Goal: Register for event/course

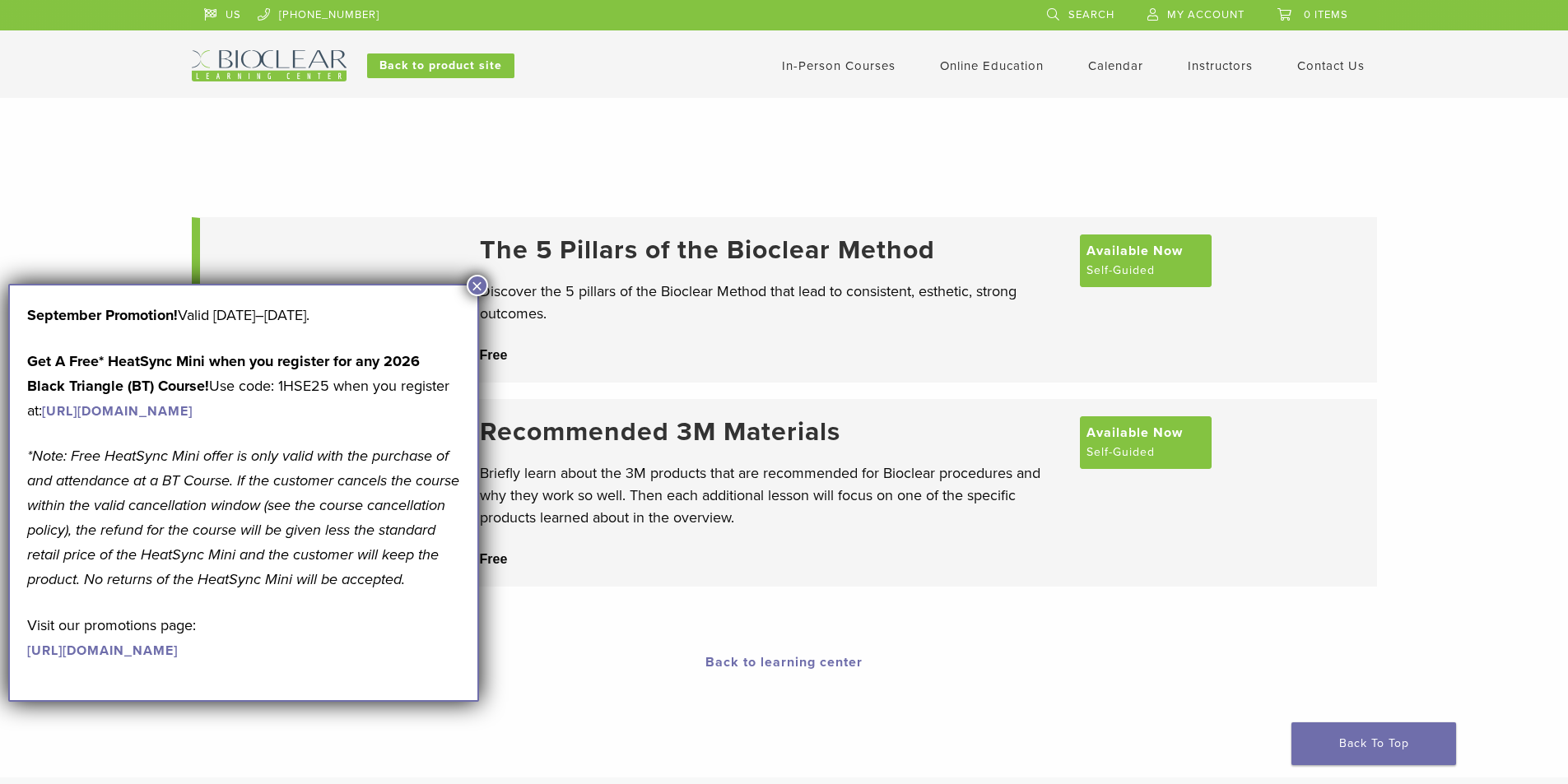
click at [479, 288] on button "×" at bounding box center [478, 286] width 22 height 22
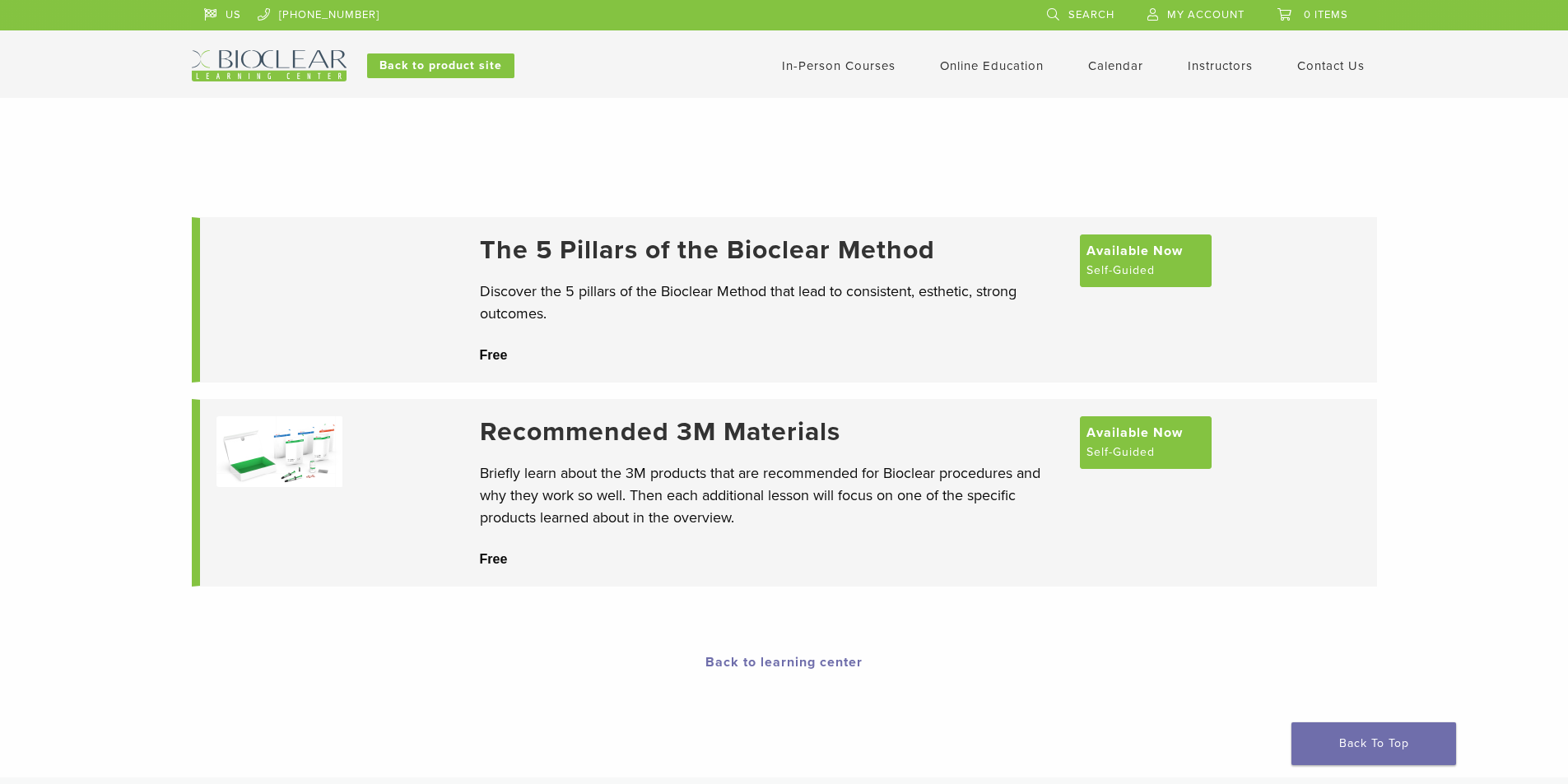
click at [850, 67] on link "In-Person Courses" at bounding box center [839, 66] width 113 height 14
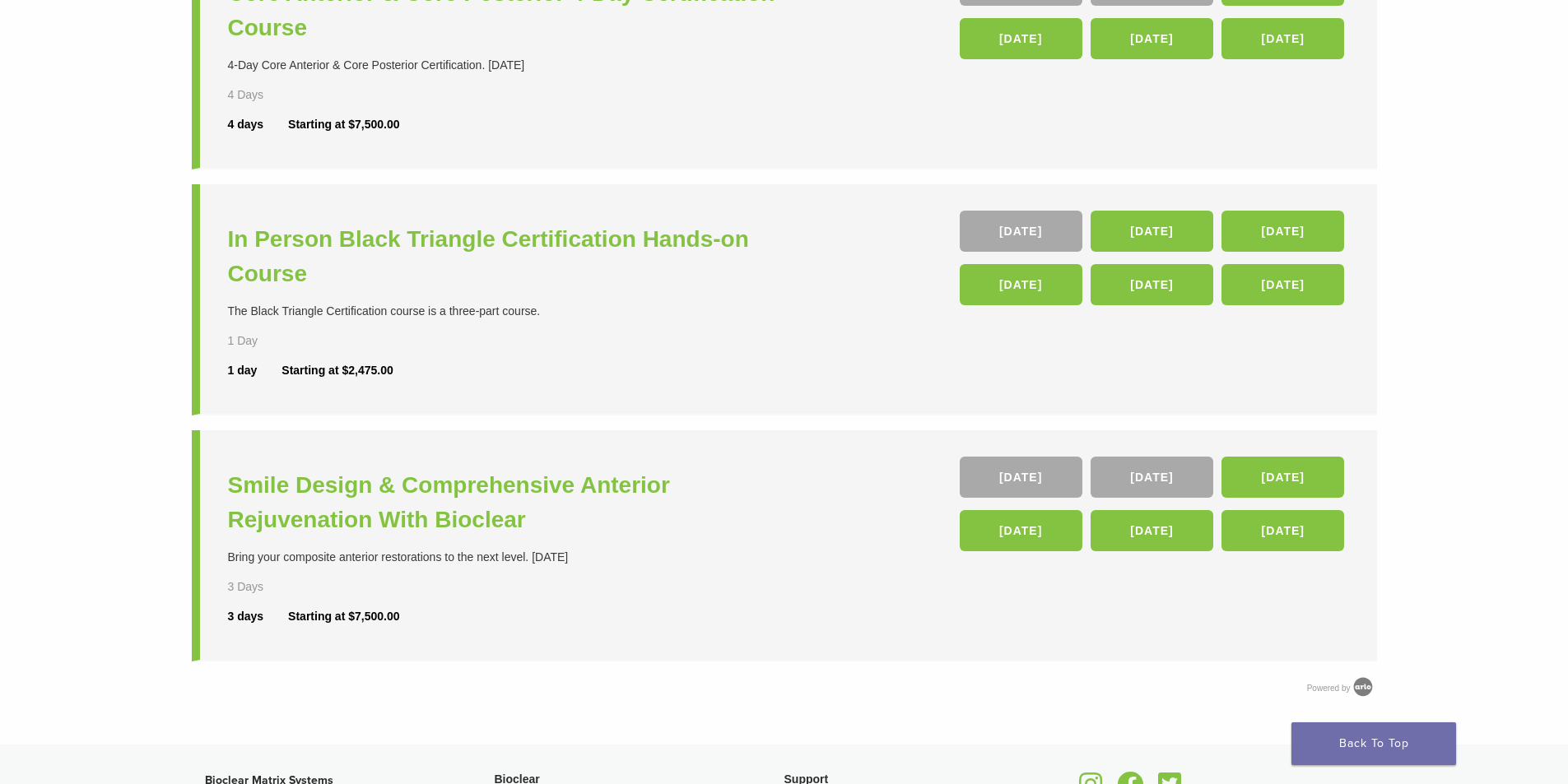
scroll to position [411, 0]
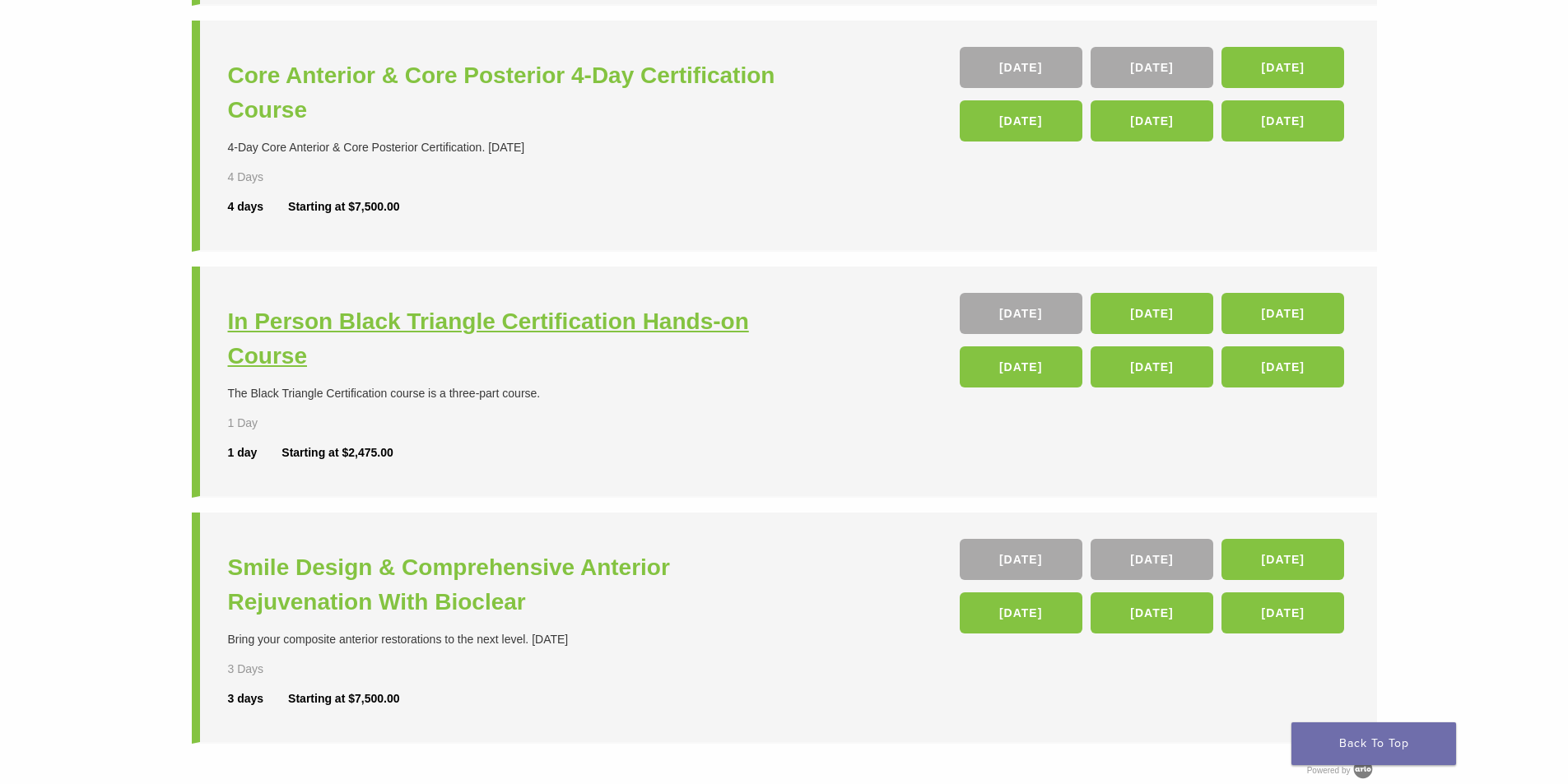
click at [288, 322] on h3 "In Person Black Triangle Certification Hands-on Course" at bounding box center [508, 339] width 560 height 69
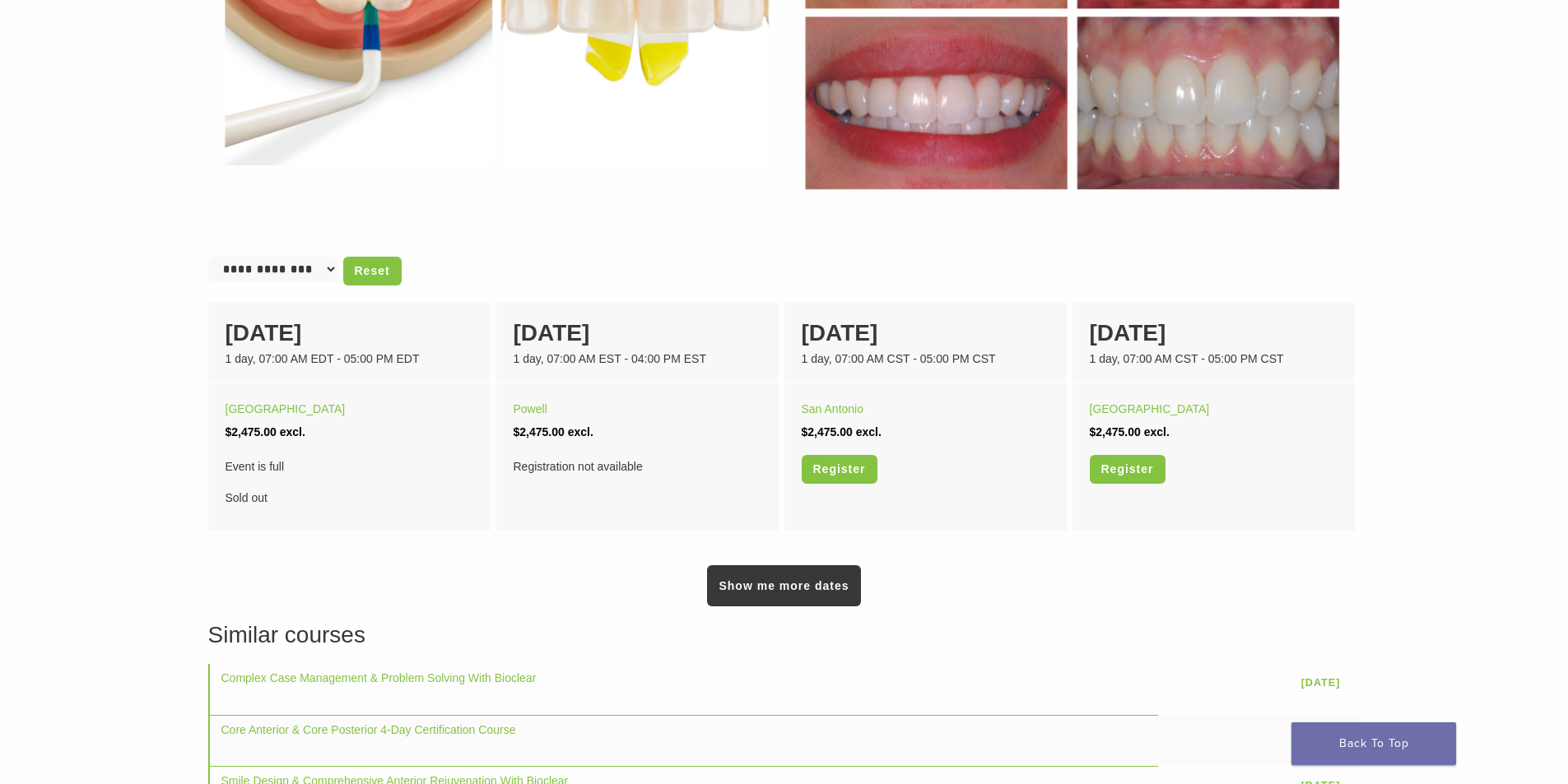
scroll to position [905, 0]
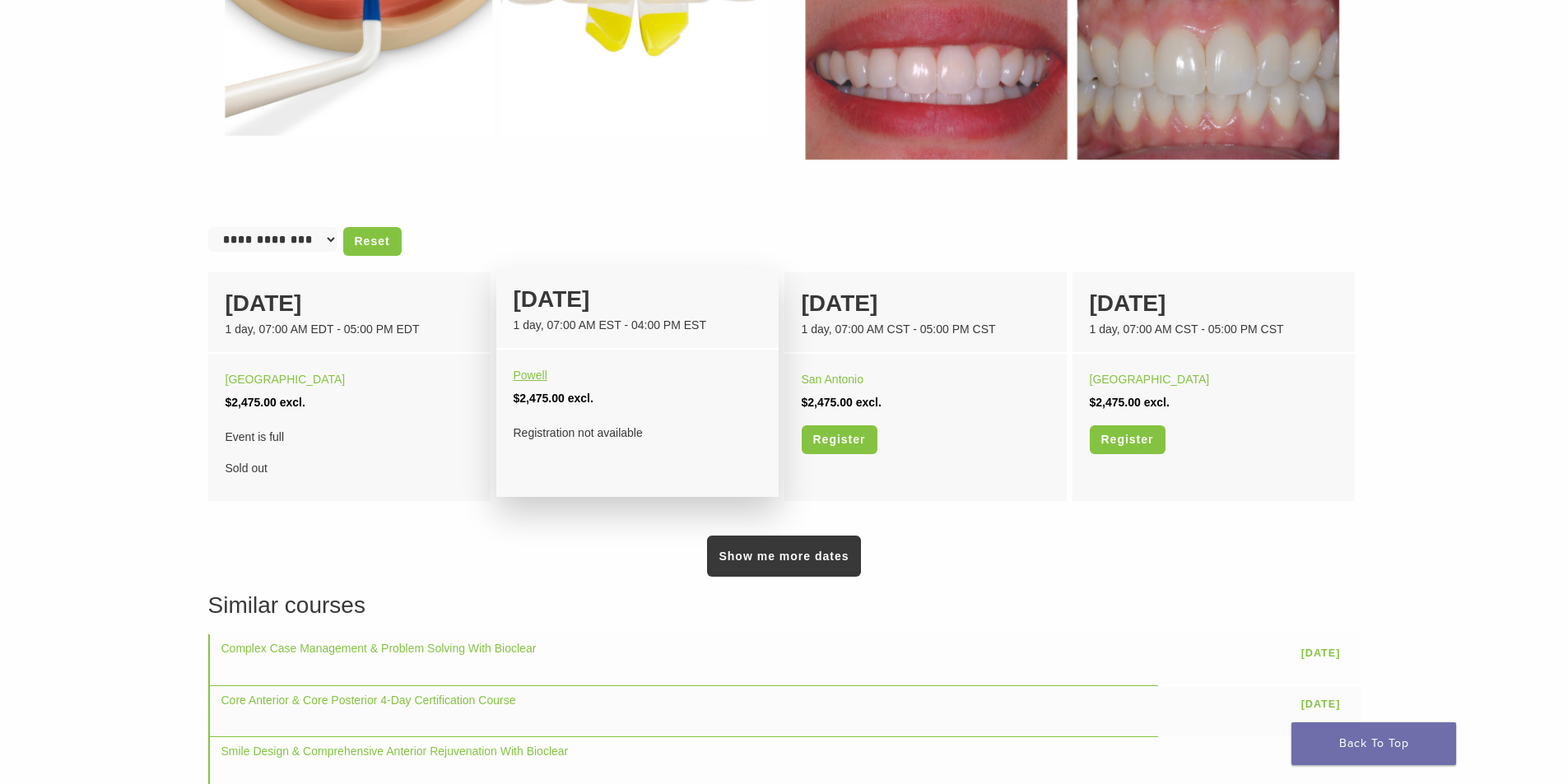
click at [535, 375] on link "Powell" at bounding box center [531, 375] width 34 height 13
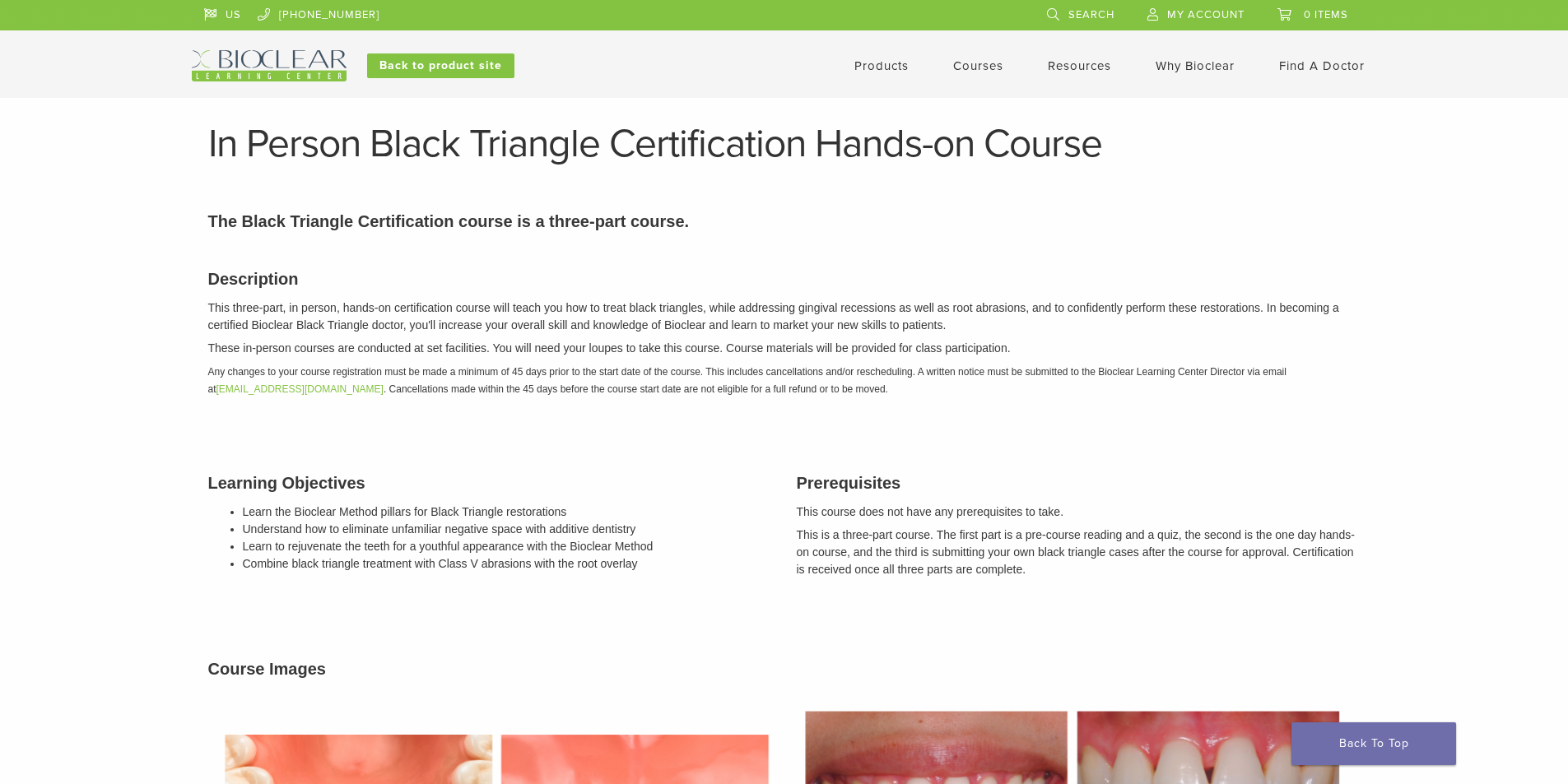
scroll to position [905, 0]
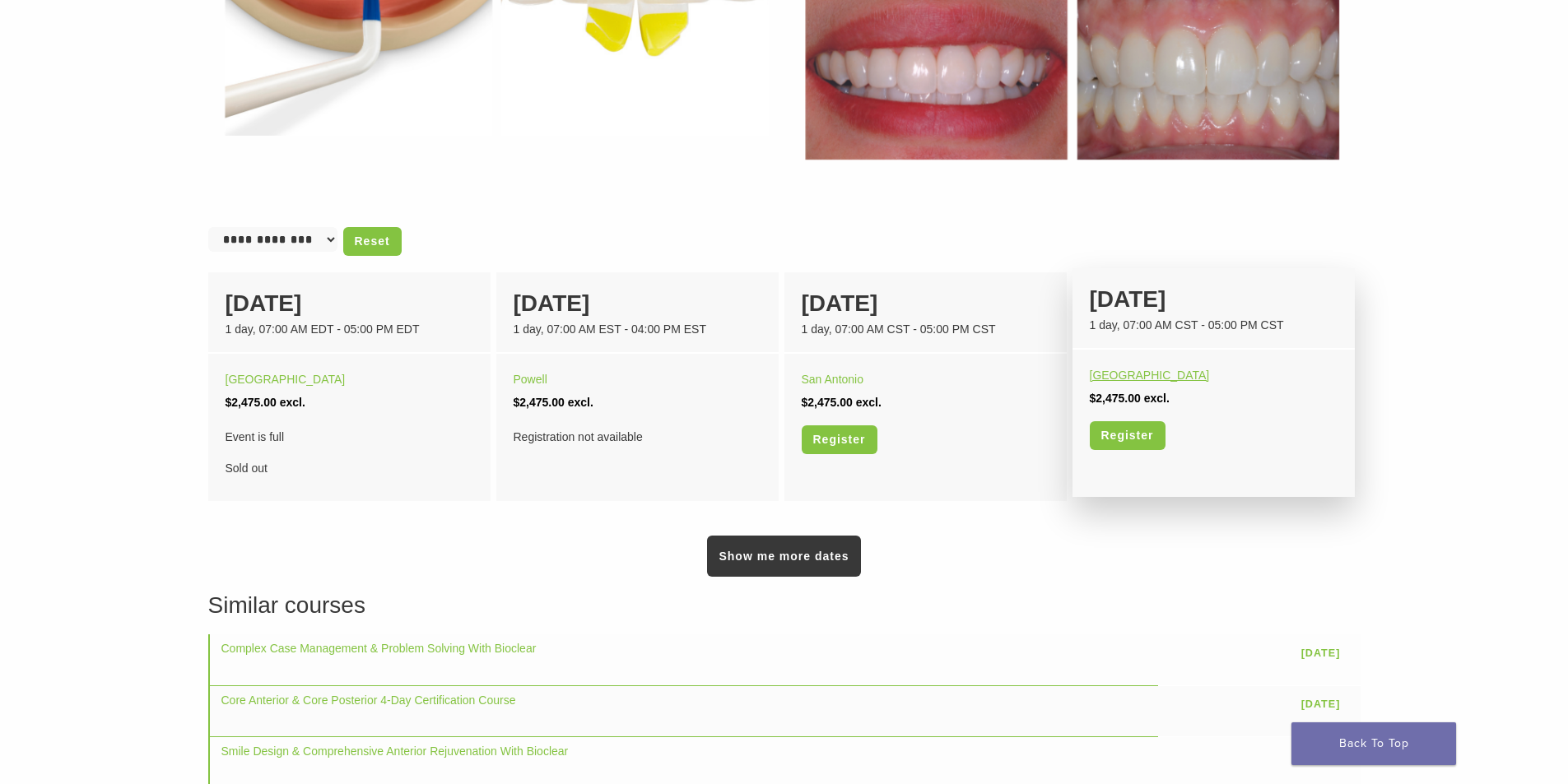
click at [1115, 378] on link "[GEOGRAPHIC_DATA]" at bounding box center [1150, 375] width 120 height 13
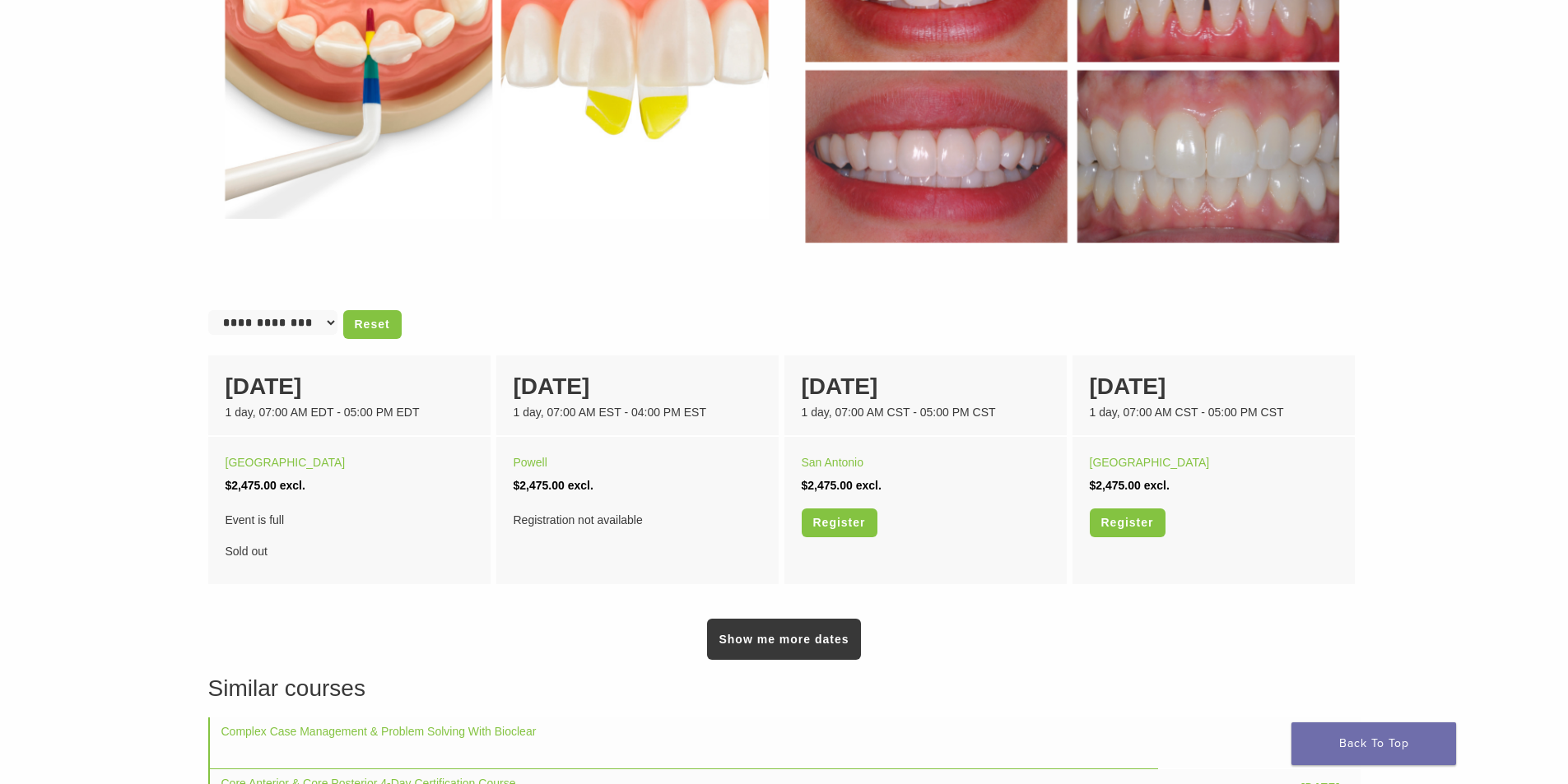
scroll to position [824, 0]
click at [1518, 135] on main "In Person Black Triangle Certification Hands-on Course Section builder not enab…" at bounding box center [784, 128] width 1568 height 1653
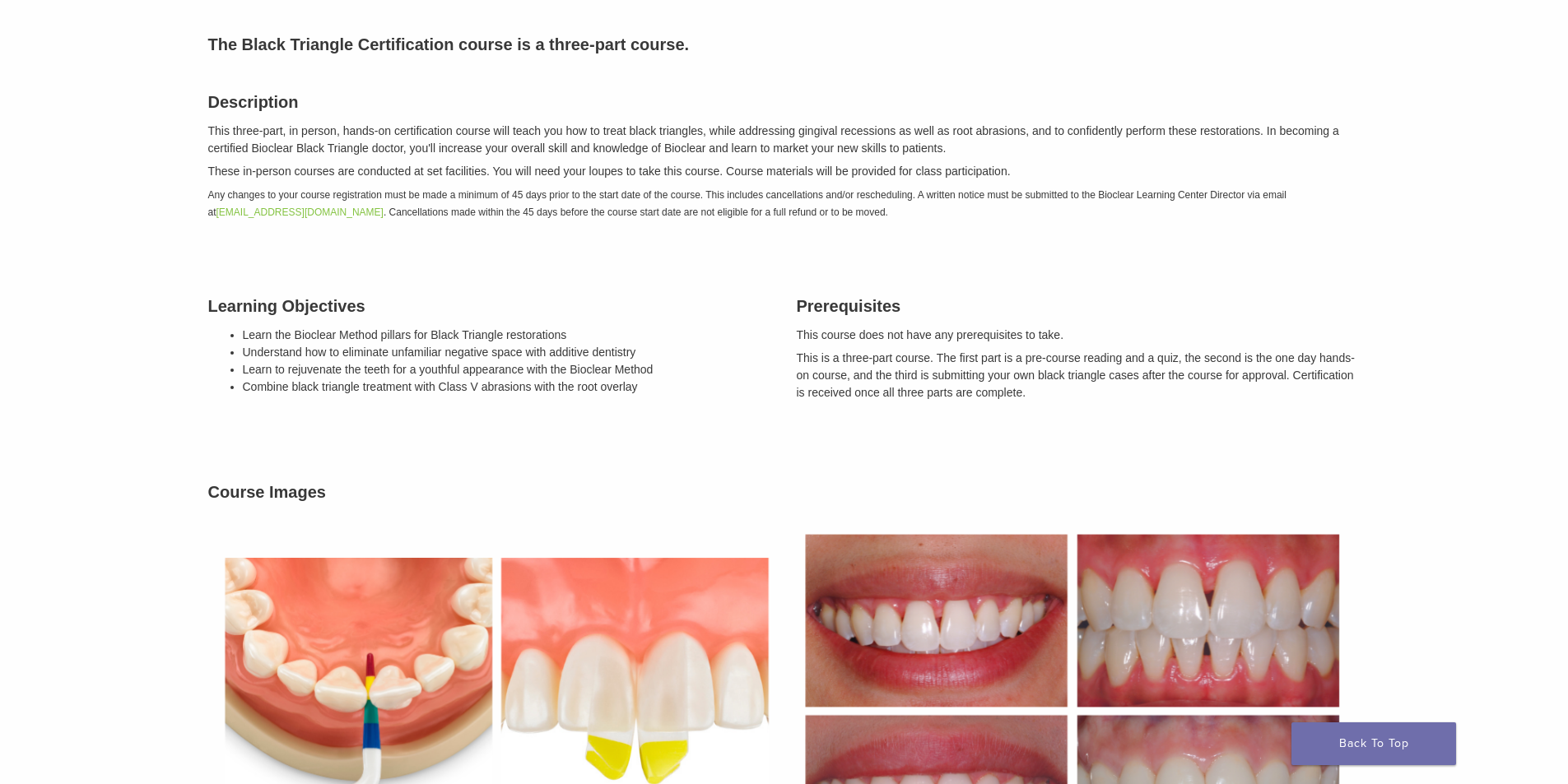
scroll to position [0, 0]
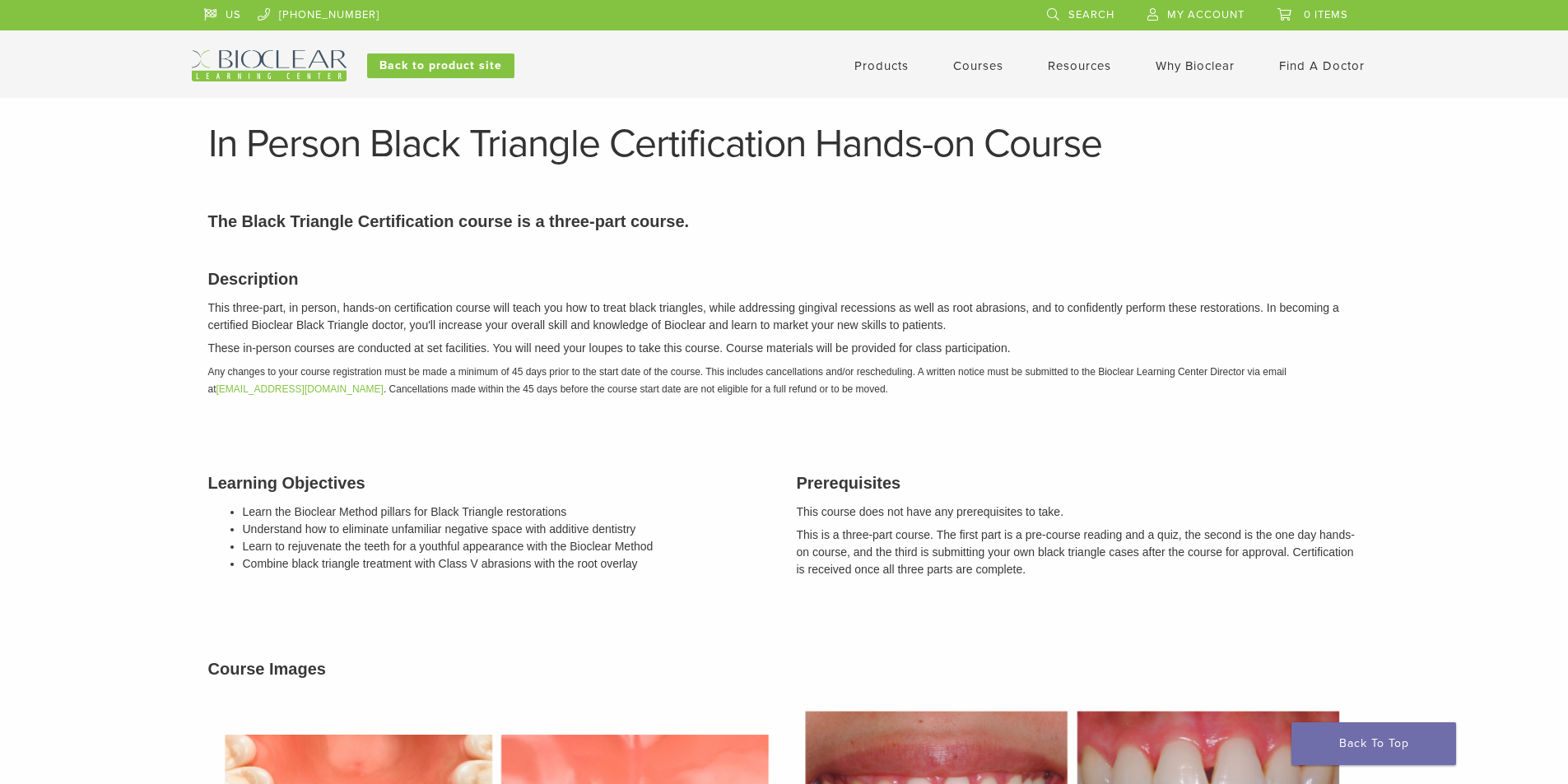
click at [1173, 66] on link "Why Bioclear" at bounding box center [1195, 66] width 79 height 14
